Goal: Task Accomplishment & Management: Use online tool/utility

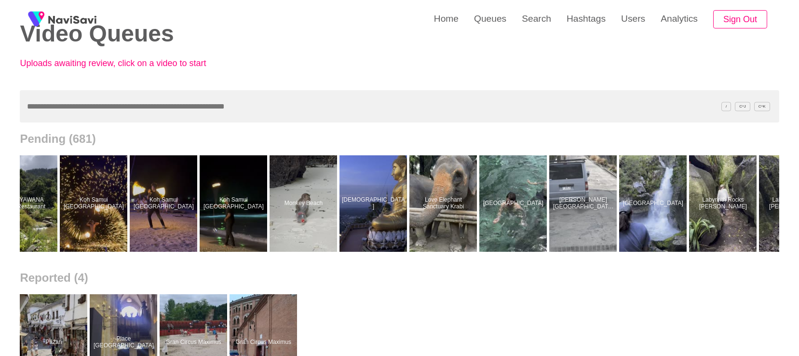
scroll to position [0, 4276]
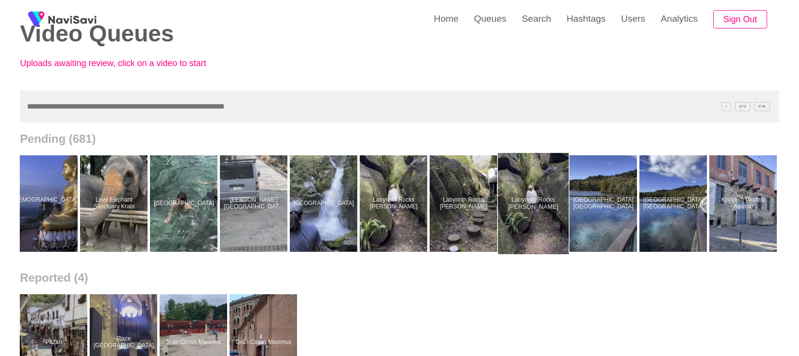
click at [527, 216] on div at bounding box center [533, 203] width 71 height 101
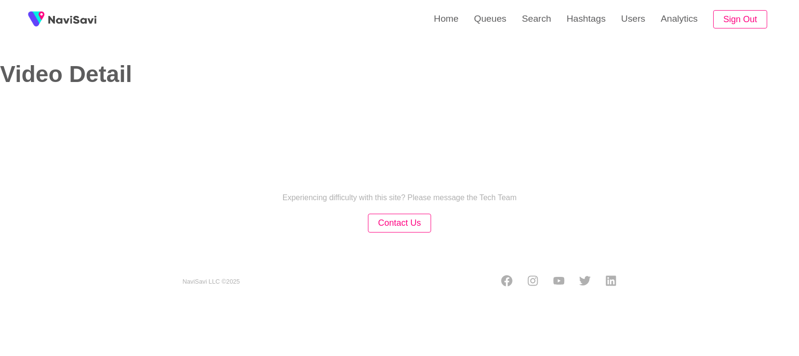
select select "****"
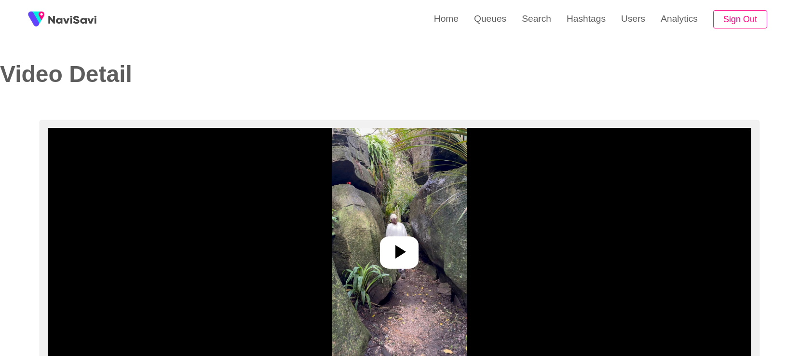
select select "**********"
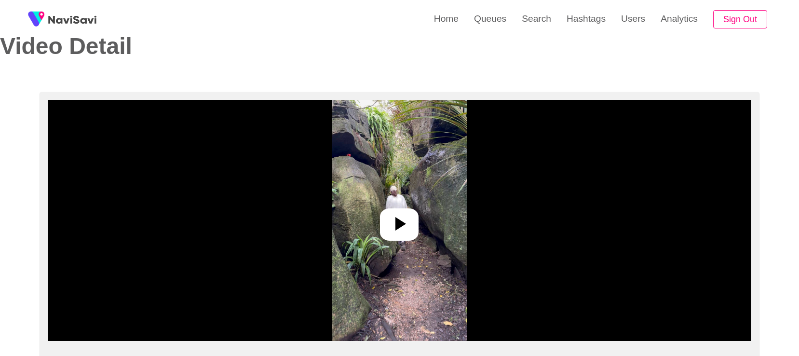
scroll to position [34, 0]
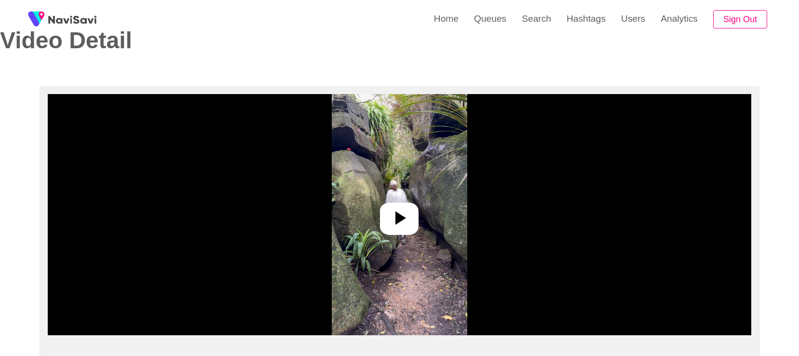
click at [439, 243] on img at bounding box center [400, 214] width 136 height 241
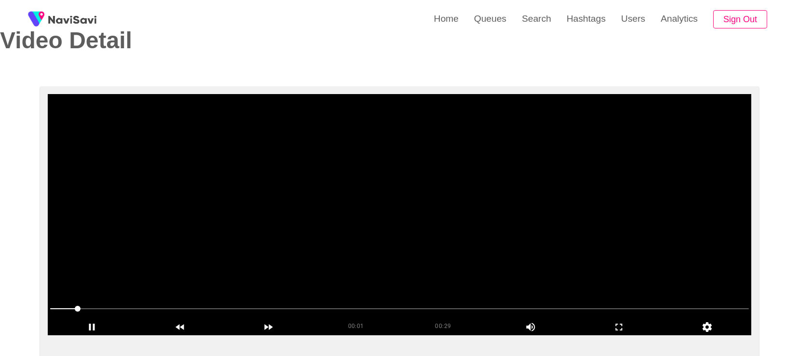
click at [355, 165] on video at bounding box center [400, 214] width 704 height 241
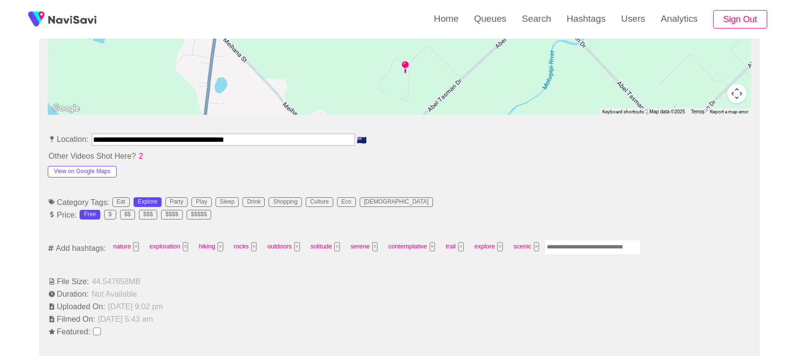
scroll to position [465, 0]
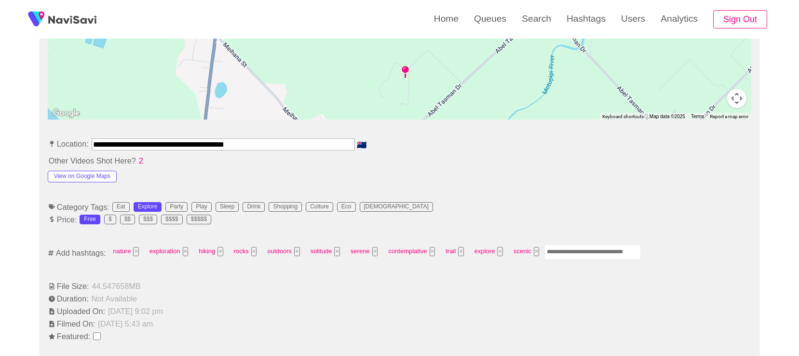
click at [574, 254] on input "Enter tag here and press return" at bounding box center [593, 252] width 96 height 15
type input "*"
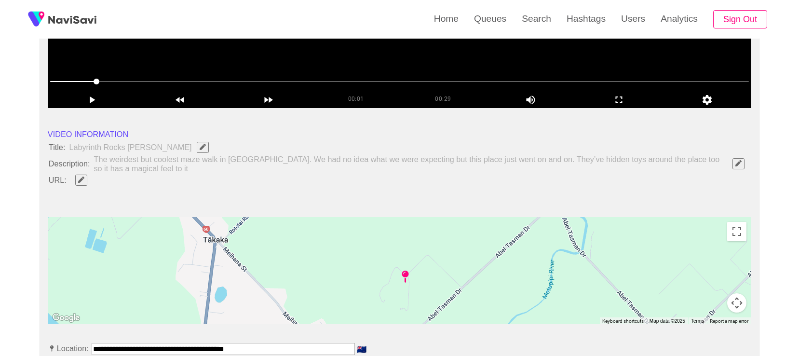
scroll to position [261, 0]
